Goal: Find specific page/section: Find specific page/section

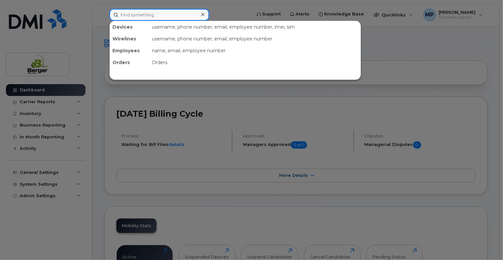
click at [167, 17] on input at bounding box center [159, 15] width 100 height 12
paste input "2049053200"
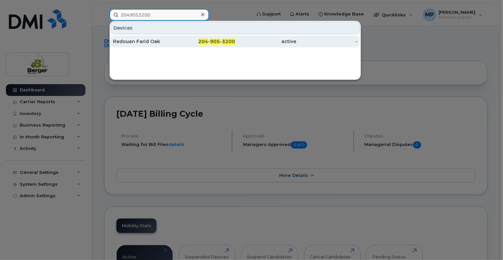
type input "2049053200"
click at [138, 40] on div "Redouan Farid Oak" at bounding box center [143, 41] width 61 height 7
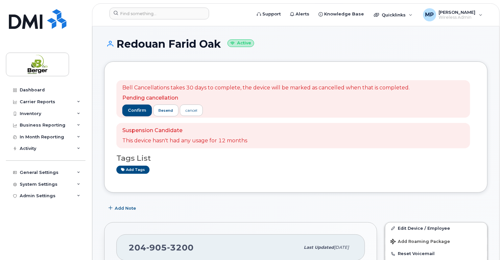
drag, startPoint x: 116, startPoint y: 43, endPoint x: 221, endPoint y: 44, distance: 104.8
click at [221, 44] on h1 "Redouan Farid Oak Active" at bounding box center [295, 44] width 383 height 12
copy h1 "Redouan Farid Oak"
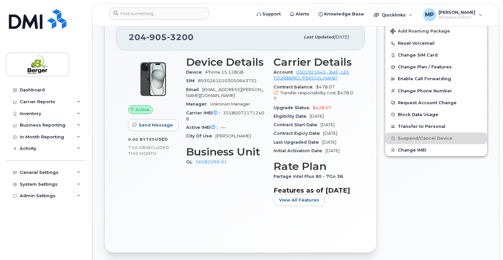
scroll to position [230, 0]
